Goal: Task Accomplishment & Management: Manage account settings

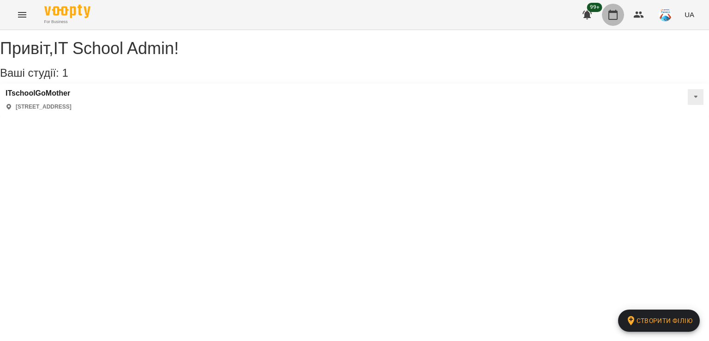
click at [618, 12] on icon "button" at bounding box center [612, 14] width 11 height 11
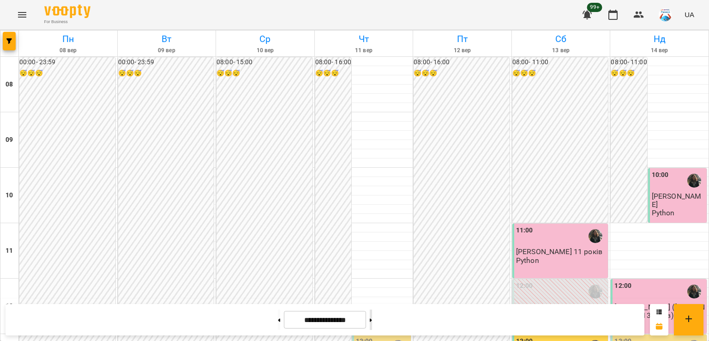
click at [372, 324] on button at bounding box center [371, 319] width 2 height 20
type input "**********"
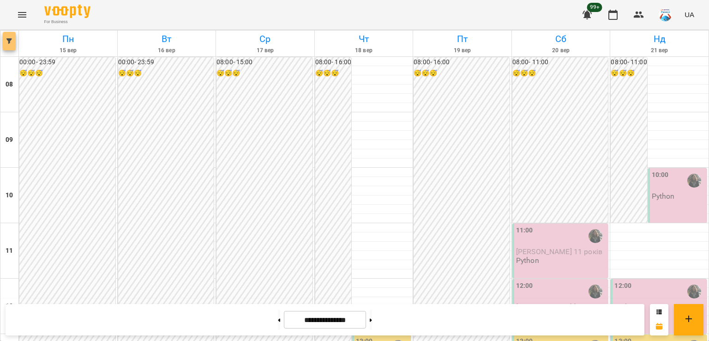
click at [6, 38] on span "button" at bounding box center [9, 41] width 13 height 6
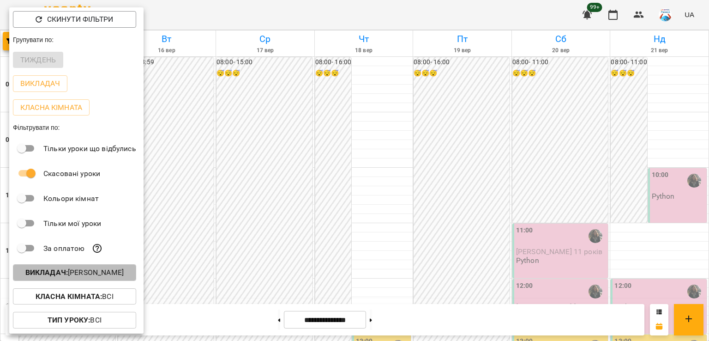
click at [74, 272] on p "Викладач : [PERSON_NAME]" at bounding box center [74, 272] width 98 height 11
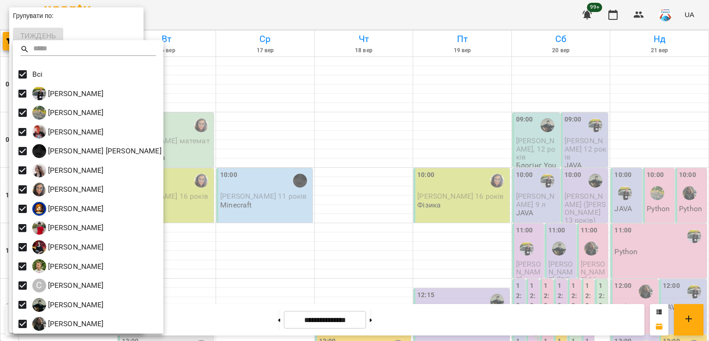
click at [238, 150] on div at bounding box center [354, 170] width 709 height 341
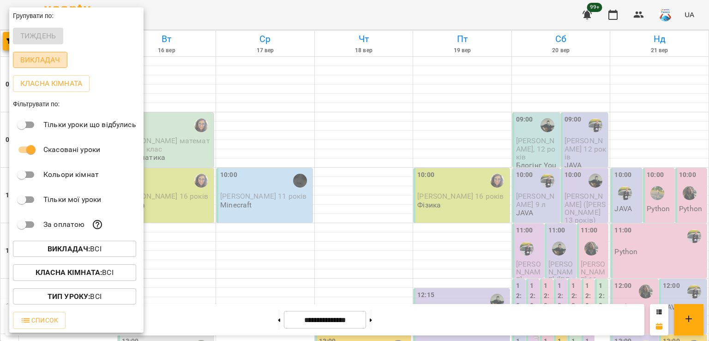
click at [24, 63] on p "Викладач" at bounding box center [40, 59] width 40 height 11
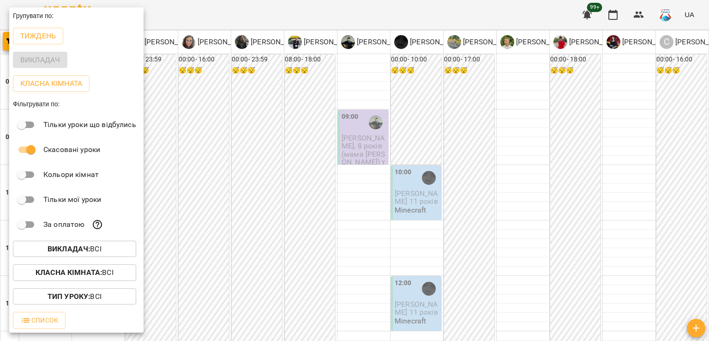
click at [289, 106] on div at bounding box center [354, 170] width 709 height 341
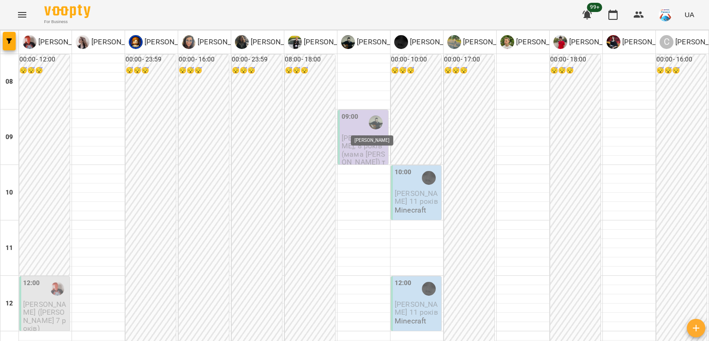
click at [369, 128] on img "Степаненко Іван" at bounding box center [376, 122] width 14 height 14
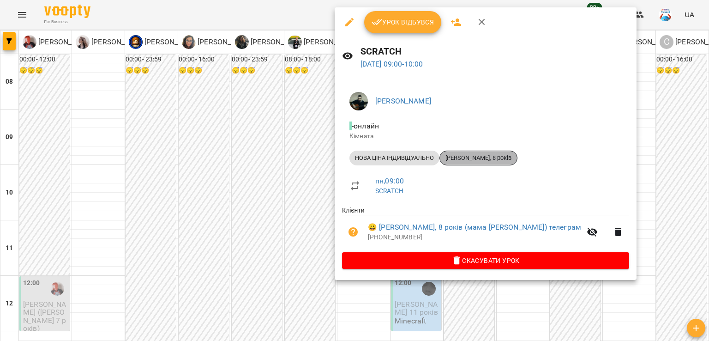
click at [481, 158] on span "[PERSON_NAME], 8 років" at bounding box center [478, 158] width 77 height 8
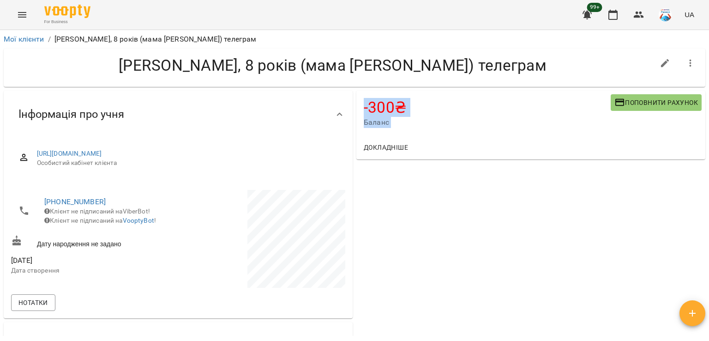
drag, startPoint x: 707, startPoint y: 68, endPoint x: 703, endPoint y: 110, distance: 41.7
click at [703, 110] on div "Мої клієнти / [PERSON_NAME], 8 років (мама [PERSON_NAME]) телеграм Щедрий Ян, 8…" at bounding box center [354, 200] width 709 height 341
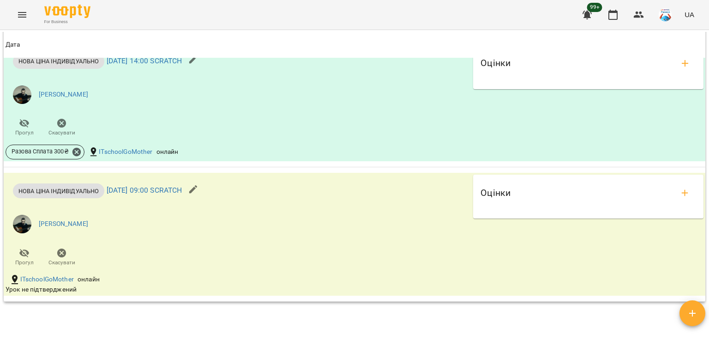
scroll to position [654, 0]
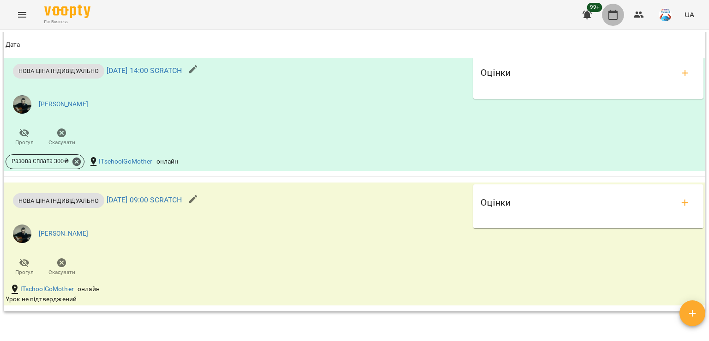
click at [611, 20] on icon "button" at bounding box center [612, 14] width 11 height 11
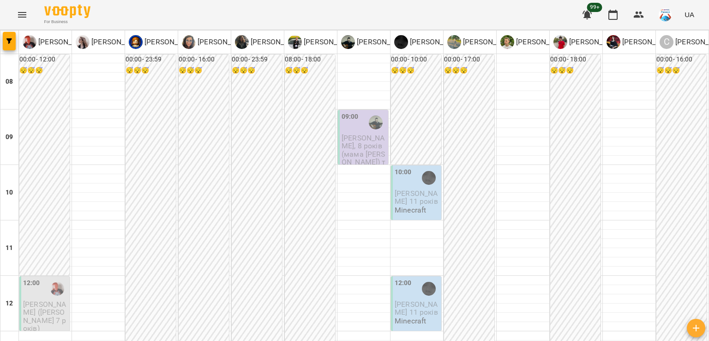
click at [367, 130] on div at bounding box center [375, 122] width 21 height 21
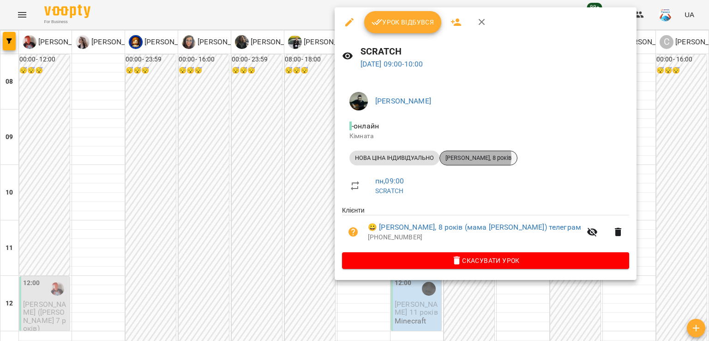
click at [476, 157] on span "[PERSON_NAME], 8 років" at bounding box center [478, 158] width 77 height 8
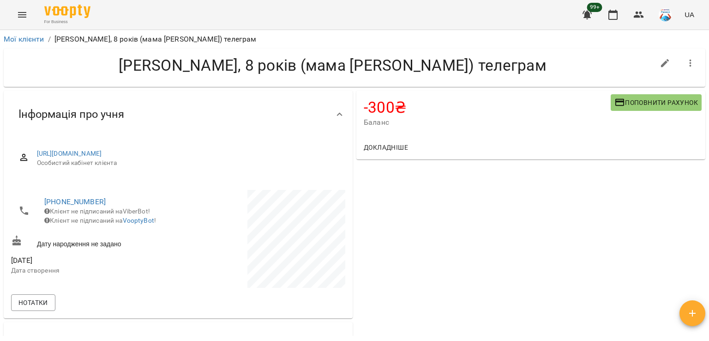
drag, startPoint x: 616, startPoint y: 105, endPoint x: 516, endPoint y: 114, distance: 100.6
click at [516, 114] on div "-300 ₴ Баланс Поповнити рахунок" at bounding box center [530, 112] width 349 height 45
click at [642, 104] on span "Поповнити рахунок" at bounding box center [656, 102] width 84 height 11
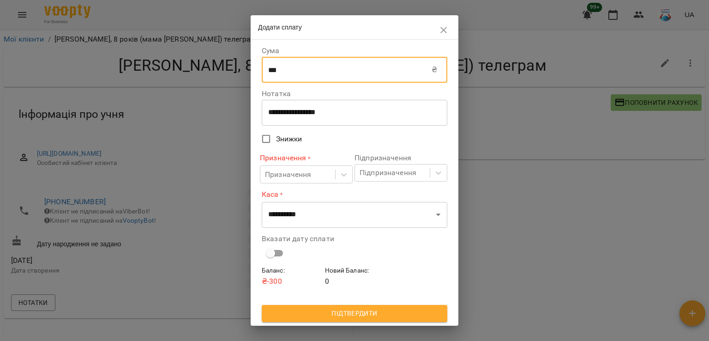
click at [356, 75] on input "***" at bounding box center [347, 70] width 170 height 26
type input "*"
type input "***"
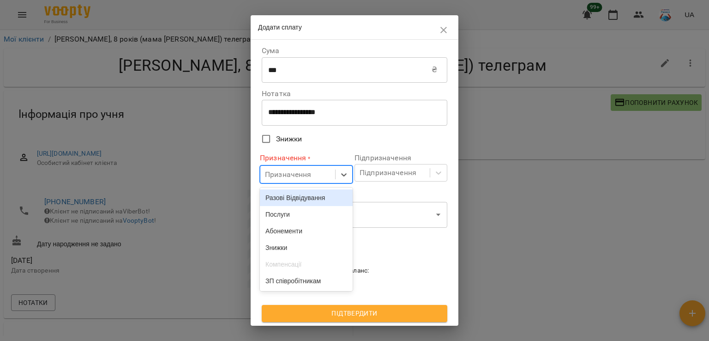
click at [308, 166] on div "Призначення" at bounding box center [297, 174] width 75 height 17
click at [304, 201] on div "Разові Відвідування" at bounding box center [306, 197] width 93 height 17
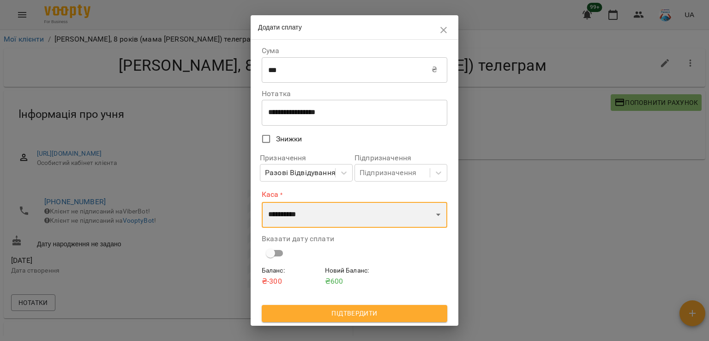
click at [320, 223] on select "**********" at bounding box center [355, 215] width 186 height 26
select select "**********"
click at [262, 202] on select "**********" at bounding box center [355, 215] width 186 height 26
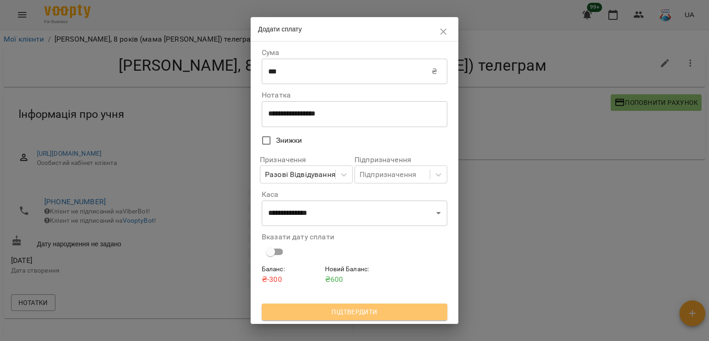
click at [321, 312] on span "Підтвердити" at bounding box center [354, 311] width 171 height 11
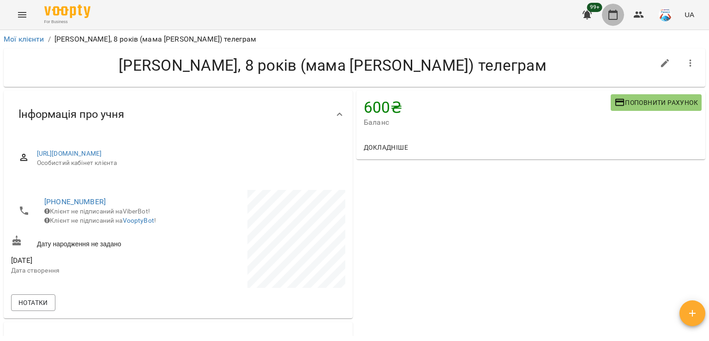
click at [617, 13] on icon "button" at bounding box center [612, 14] width 11 height 11
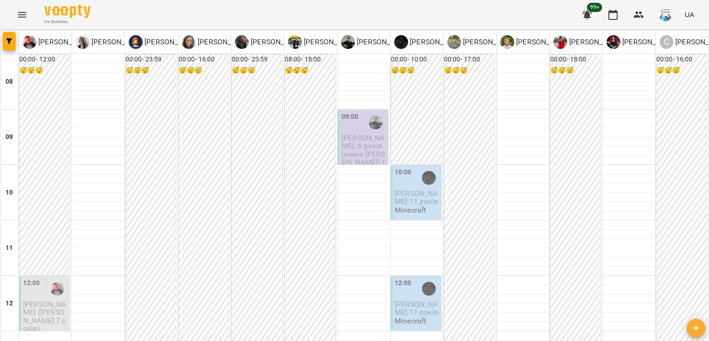
scroll to position [218, 0]
drag, startPoint x: 694, startPoint y: 130, endPoint x: 708, endPoint y: 129, distance: 14.3
click at [37, 300] on span "[PERSON_NAME] ([PERSON_NAME] 7 років)" at bounding box center [44, 316] width 43 height 33
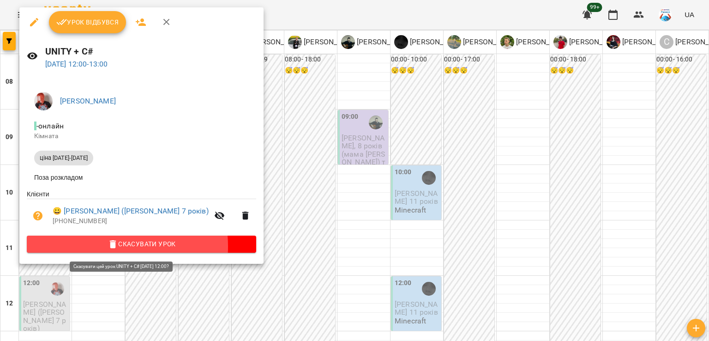
click at [107, 249] on span "Скасувати Урок" at bounding box center [141, 243] width 215 height 11
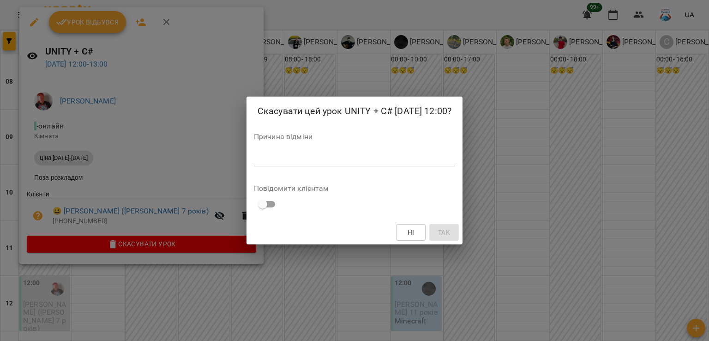
click at [274, 151] on div "*" at bounding box center [354, 158] width 201 height 15
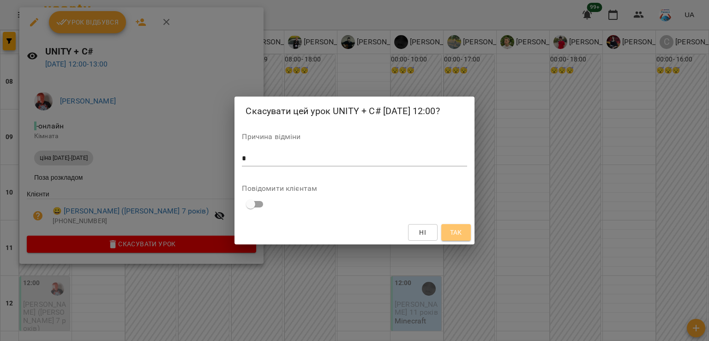
click at [452, 227] on span "Так" at bounding box center [456, 232] width 12 height 11
